Goal: Transaction & Acquisition: Subscribe to service/newsletter

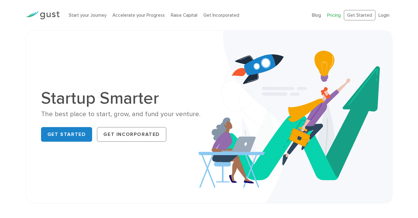
click at [335, 14] on link "Pricing" at bounding box center [334, 14] width 14 height 5
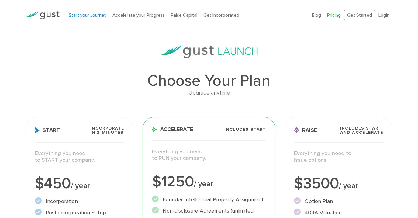
click at [91, 15] on link "Start your Journey" at bounding box center [88, 14] width 38 height 5
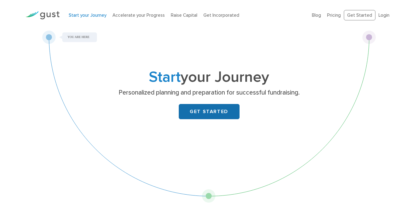
click at [208, 111] on link "GET STARTED" at bounding box center [209, 111] width 61 height 15
